Goal: Information Seeking & Learning: Learn about a topic

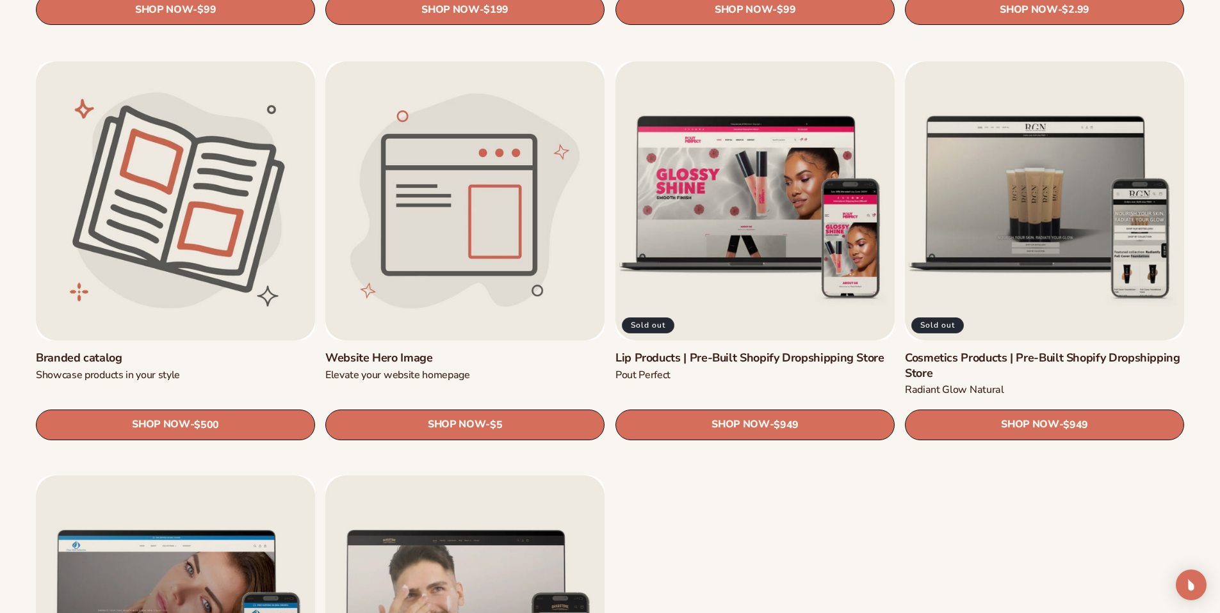
scroll to position [1665, 0]
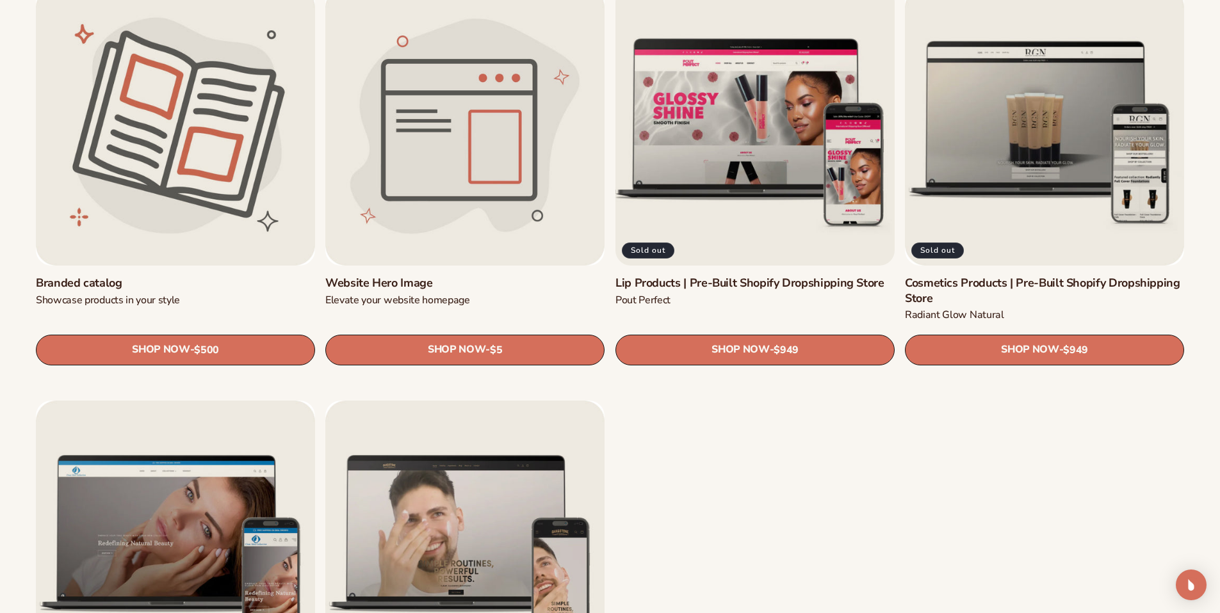
click at [741, 276] on link "Lip Products | Pre-Built Shopify Dropshipping Store" at bounding box center [754, 283] width 279 height 15
